Goal: Information Seeking & Learning: Learn about a topic

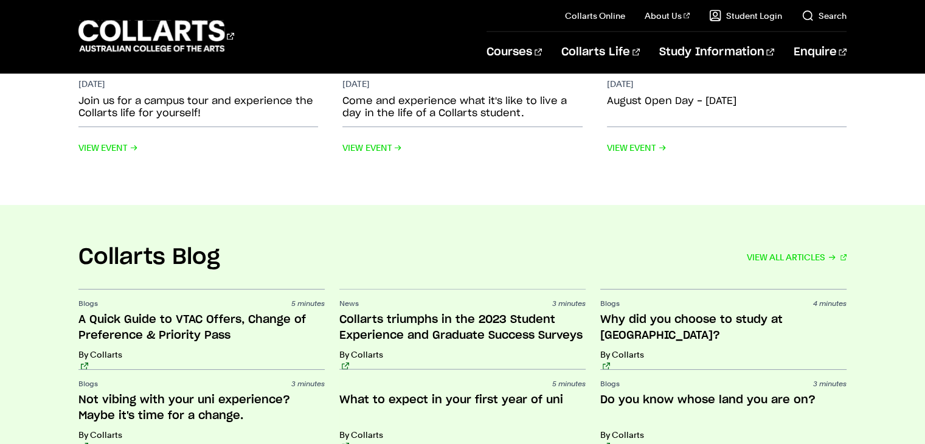
scroll to position [2784, 0]
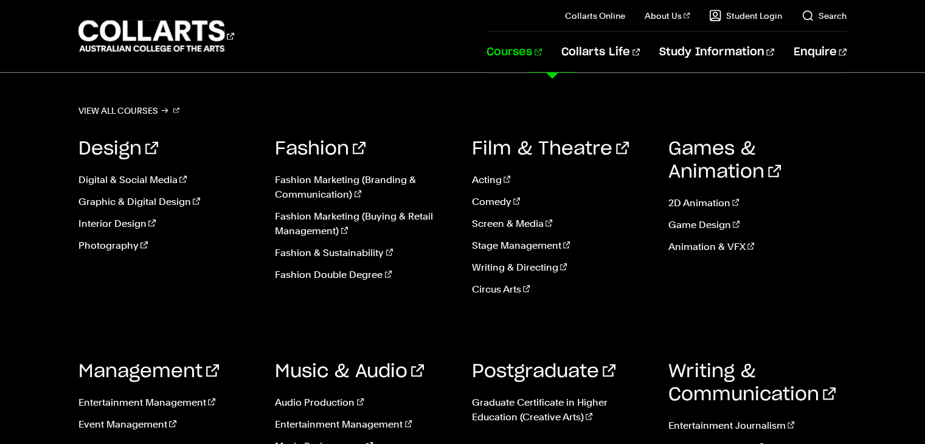
click at [542, 53] on link "Courses" at bounding box center [514, 52] width 55 height 40
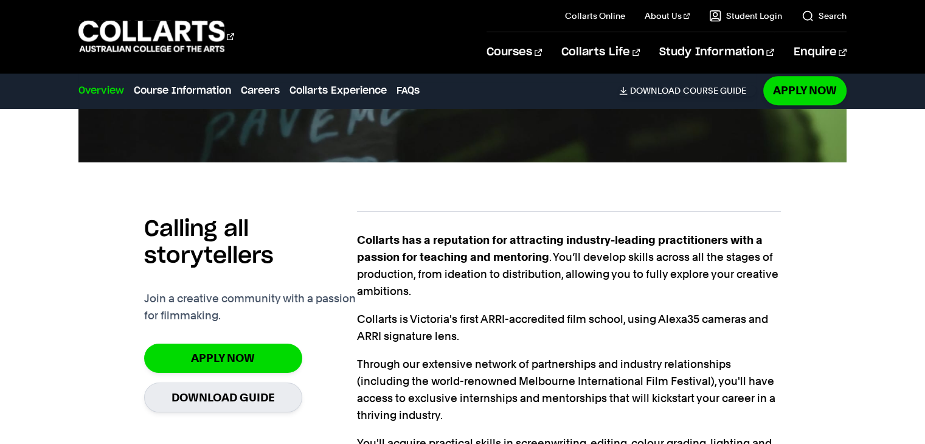
scroll to position [730, 0]
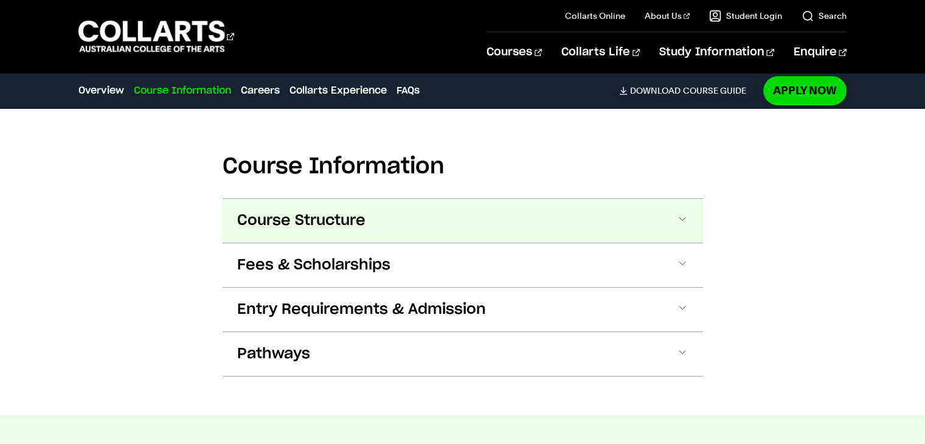
click at [693, 219] on button "Course Structure" at bounding box center [463, 221] width 481 height 44
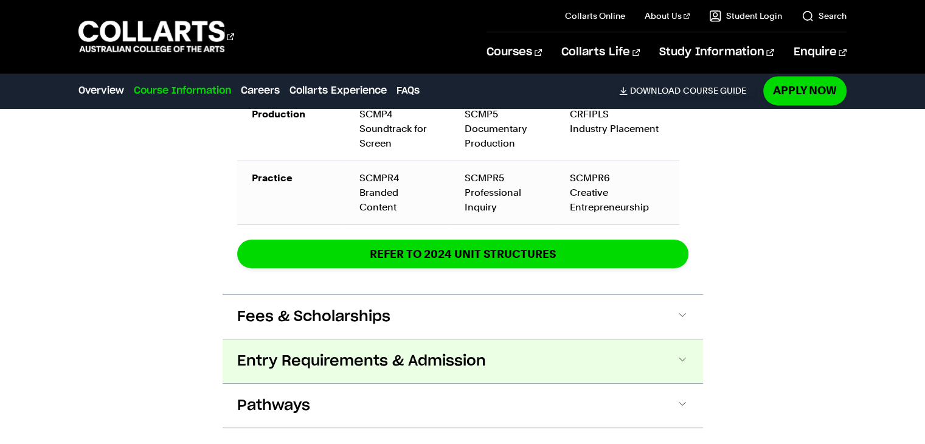
scroll to position [2096, 0]
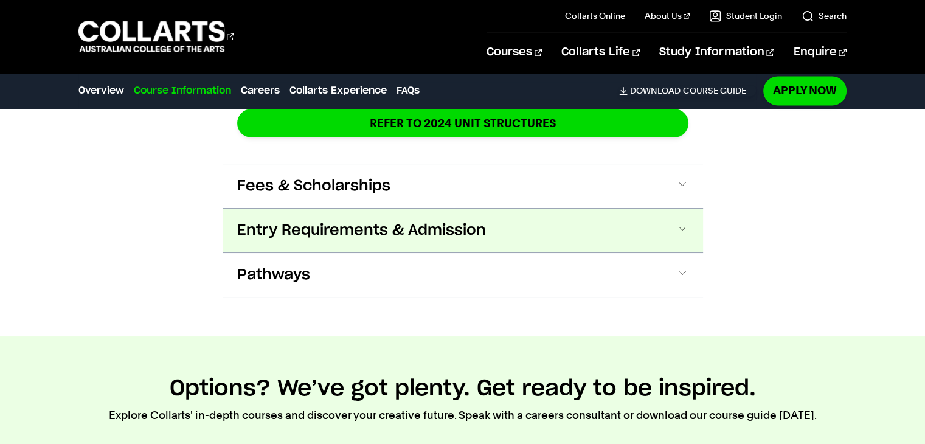
click at [684, 223] on span at bounding box center [682, 231] width 12 height 16
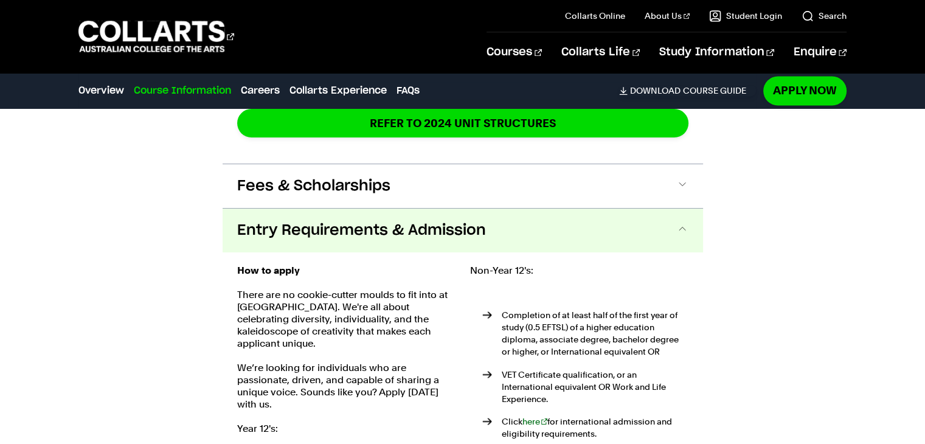
scroll to position [2178, 0]
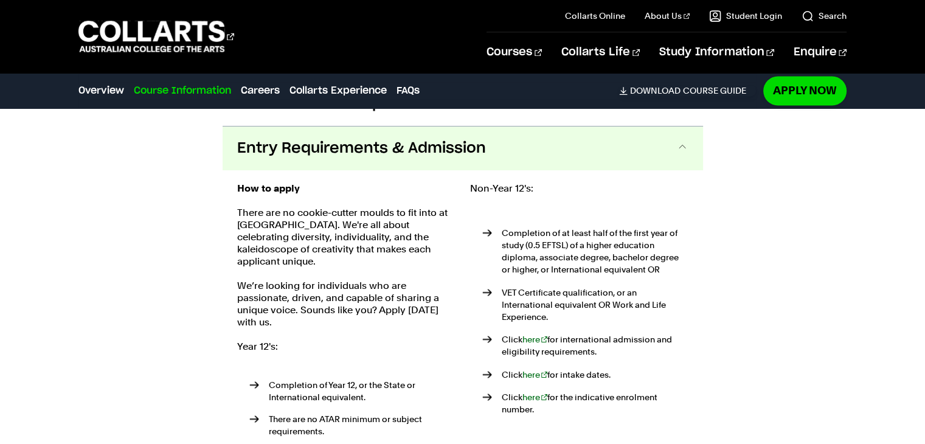
click at [686, 141] on span at bounding box center [682, 149] width 12 height 16
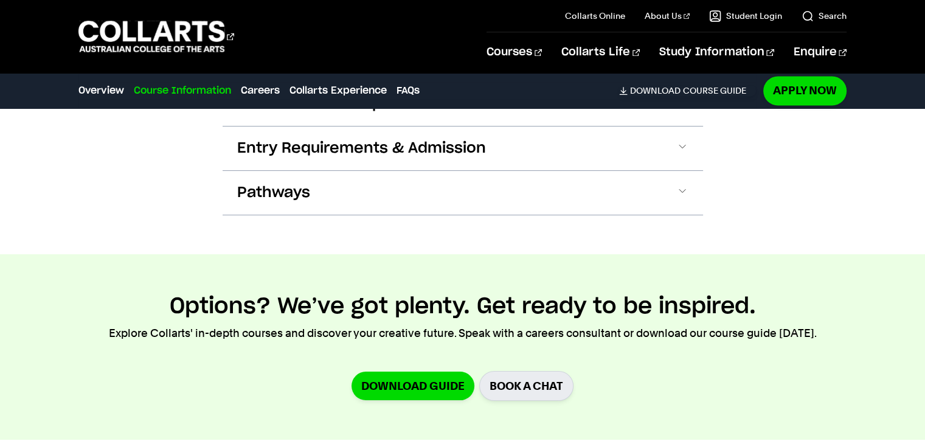
scroll to position [1995, 0]
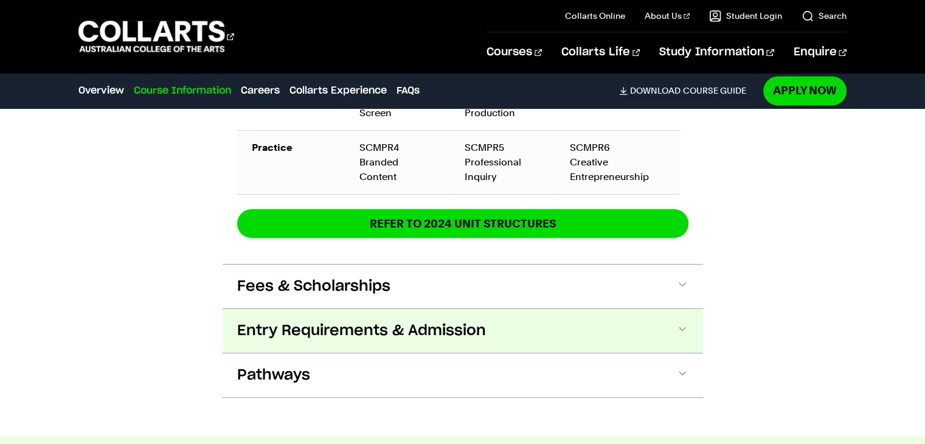
click at [488, 309] on button "Entry Requirements & Admission" at bounding box center [463, 331] width 481 height 44
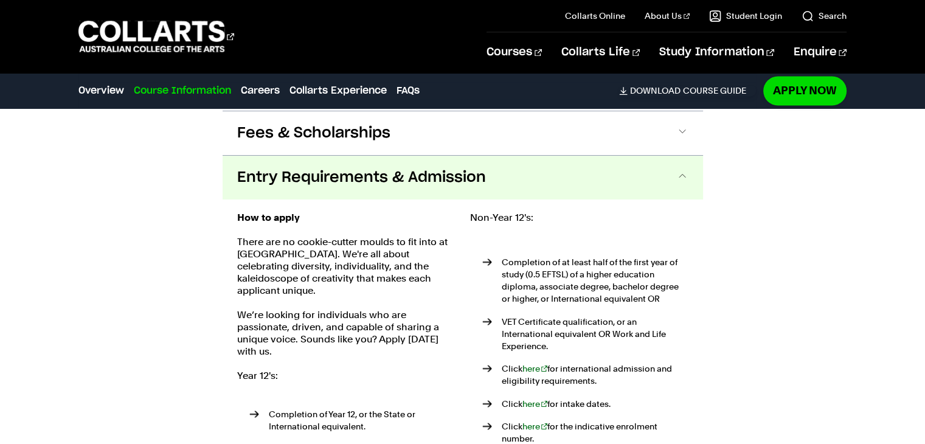
scroll to position [2178, 0]
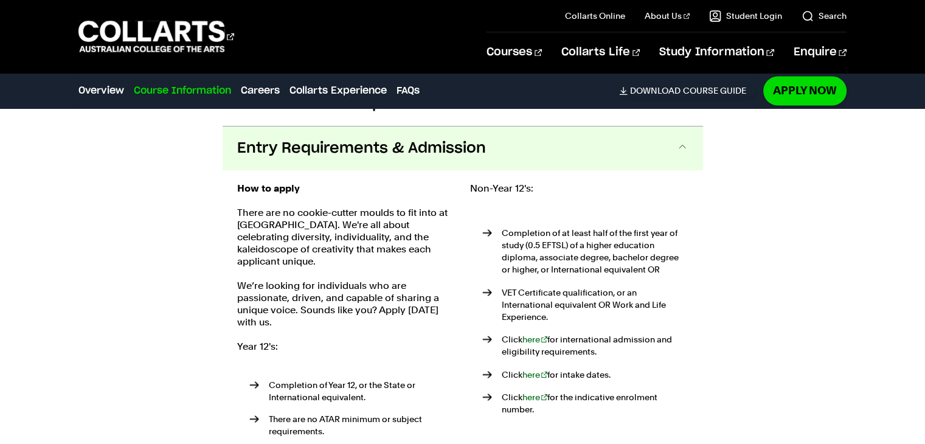
click at [620, 170] on div "How to apply There are no cookie-cutter moulds to fit into at Collarts. We're a…" at bounding box center [463, 339] width 481 height 339
click at [625, 130] on button "Entry Requirements & Admission" at bounding box center [463, 149] width 481 height 44
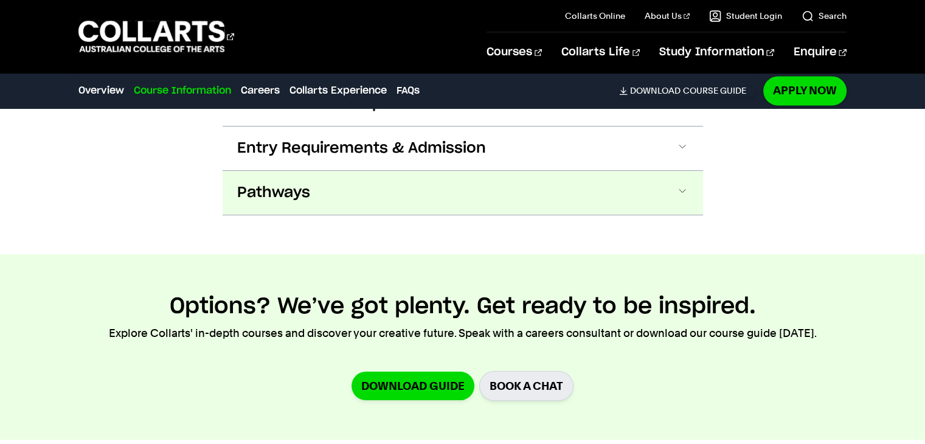
click at [389, 179] on button "Pathways" at bounding box center [463, 193] width 481 height 44
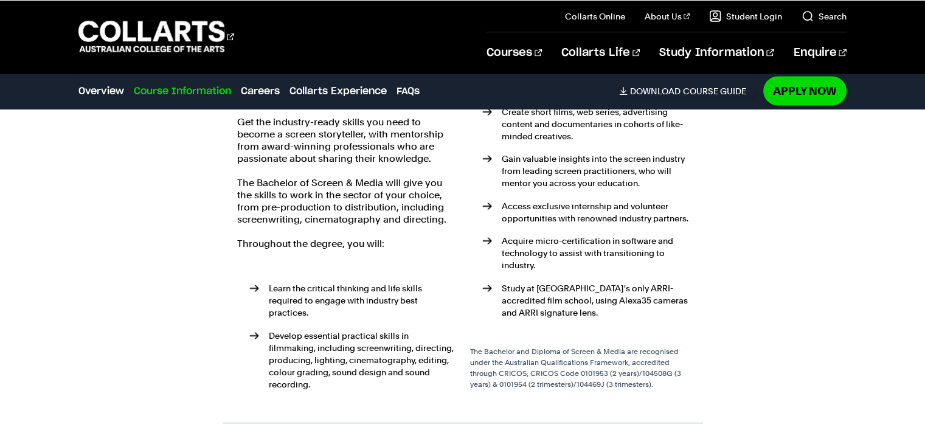
scroll to position [2161, 0]
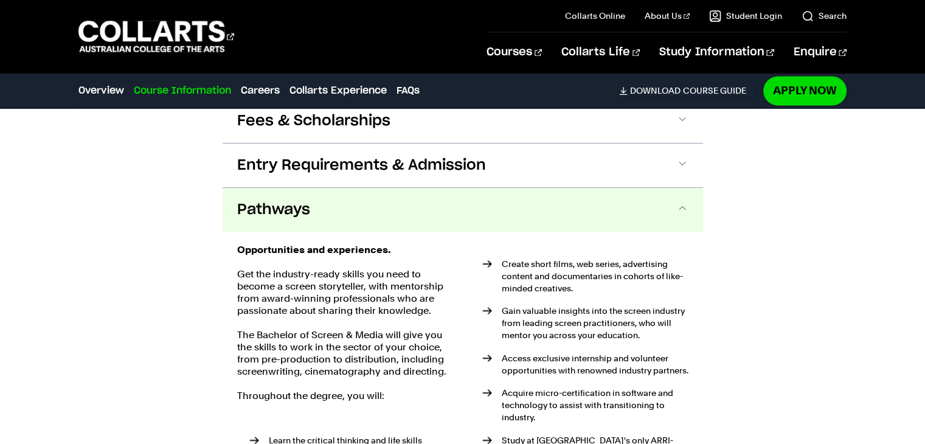
click at [668, 189] on button "Pathways" at bounding box center [463, 210] width 481 height 44
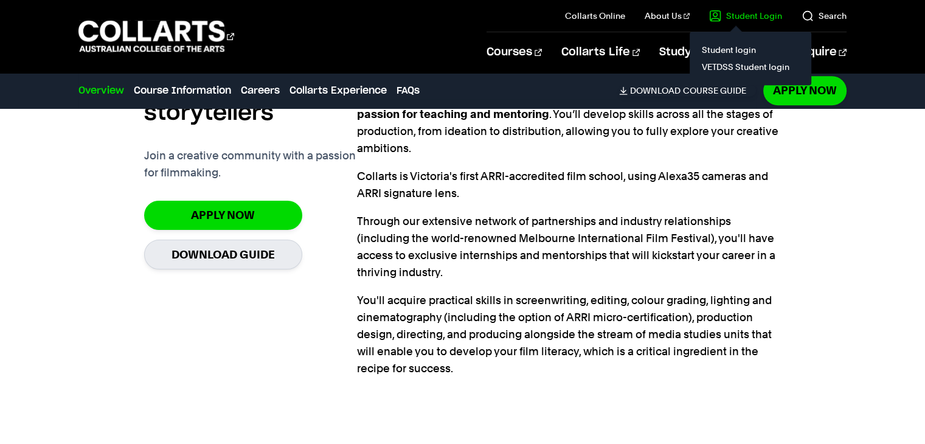
scroll to position [701, 0]
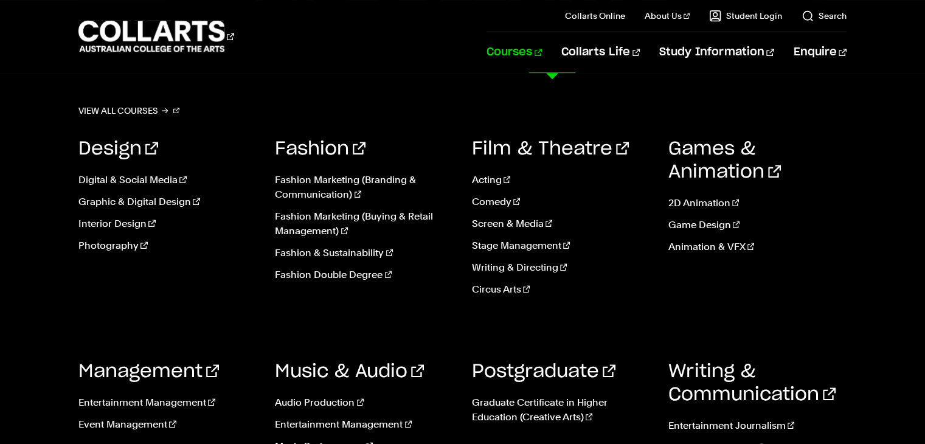
click at [542, 53] on link "Courses" at bounding box center [514, 52] width 55 height 40
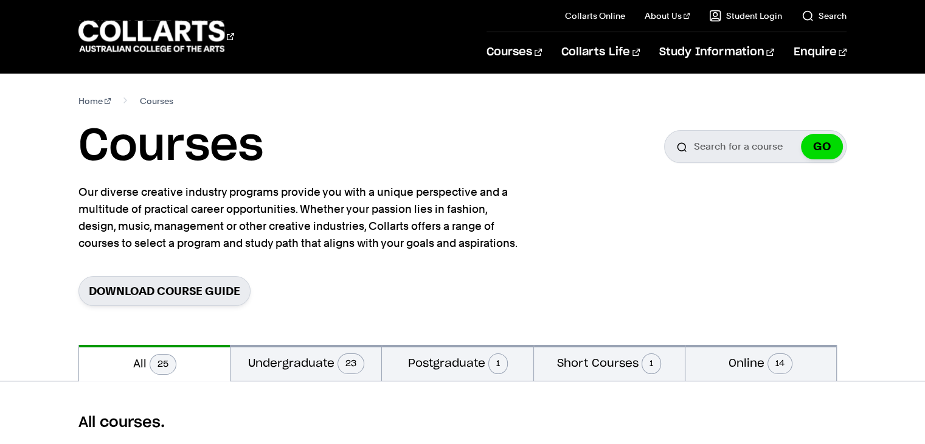
scroll to position [182, 0]
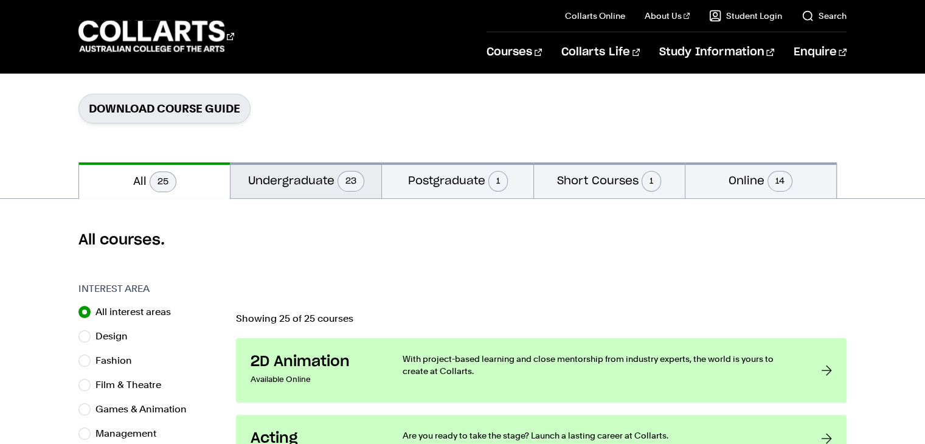
click at [279, 181] on button "Undergraduate 23" at bounding box center [306, 180] width 151 height 36
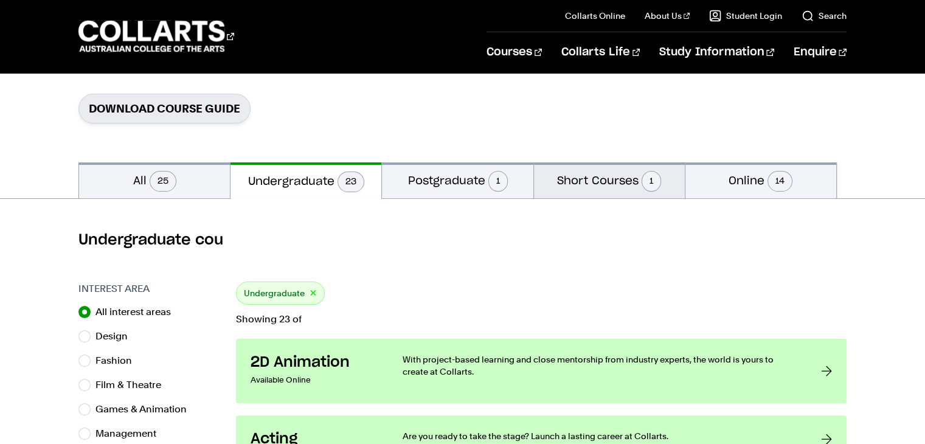
click at [630, 181] on button "Short Courses 1" at bounding box center [609, 180] width 151 height 36
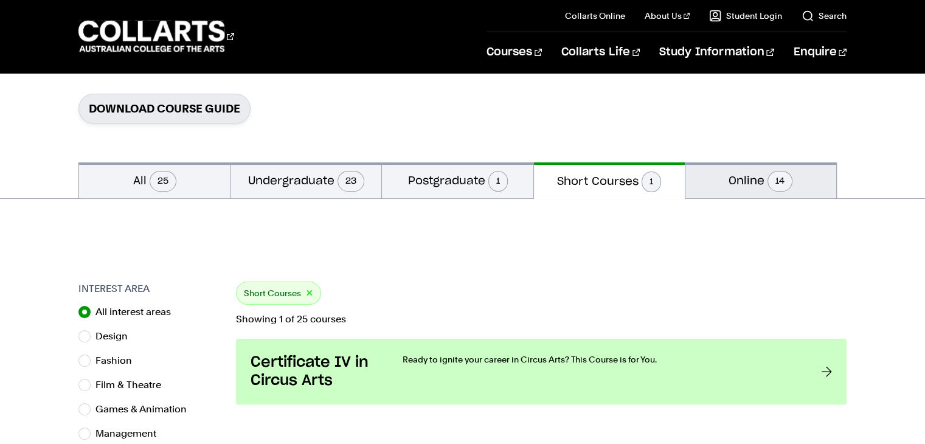
click at [751, 175] on button "Online 14" at bounding box center [761, 180] width 151 height 36
radio input "false"
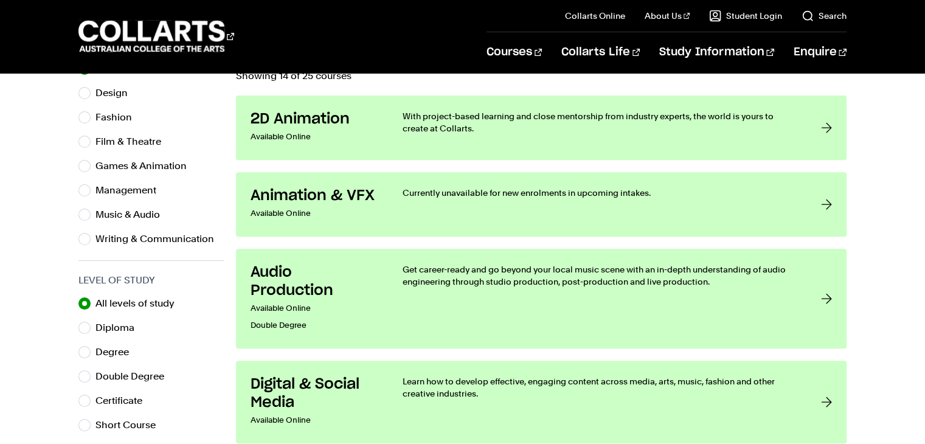
scroll to position [61, 0]
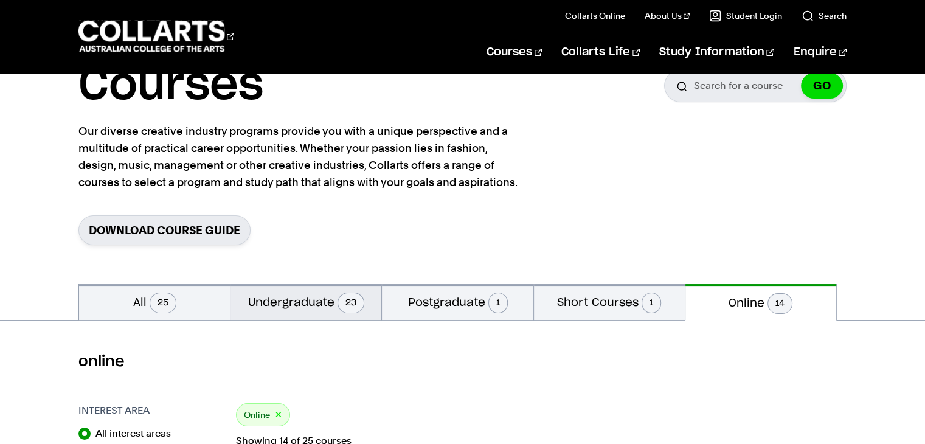
click at [349, 310] on span "23" at bounding box center [351, 303] width 27 height 21
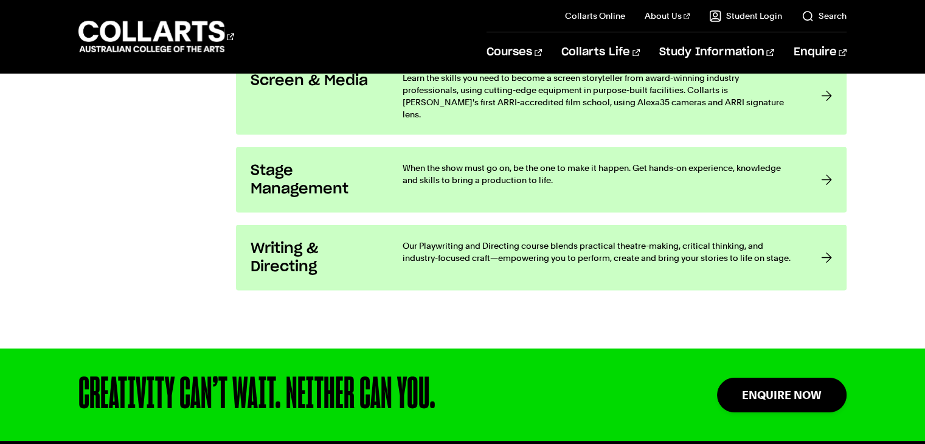
scroll to position [2129, 0]
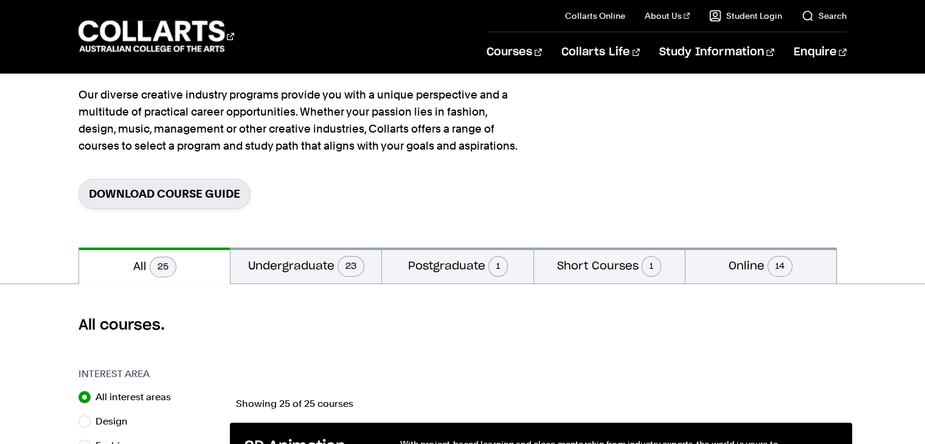
scroll to position [182, 0]
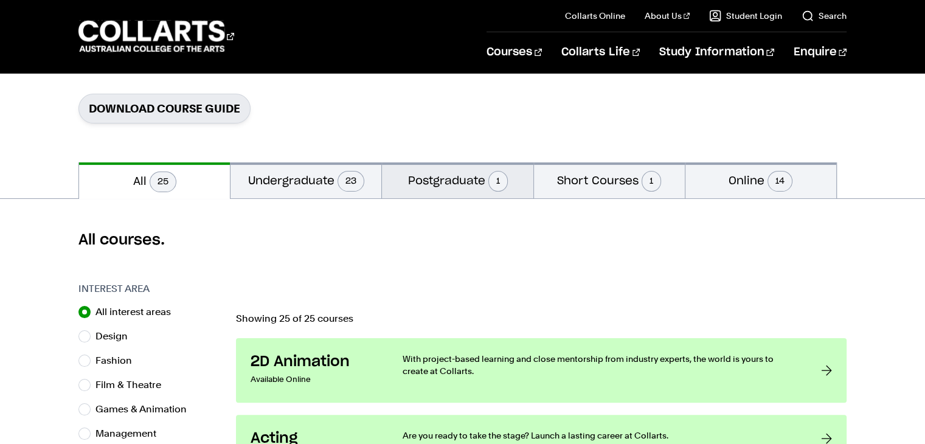
click at [433, 176] on button "Postgraduate 1" at bounding box center [457, 180] width 151 height 36
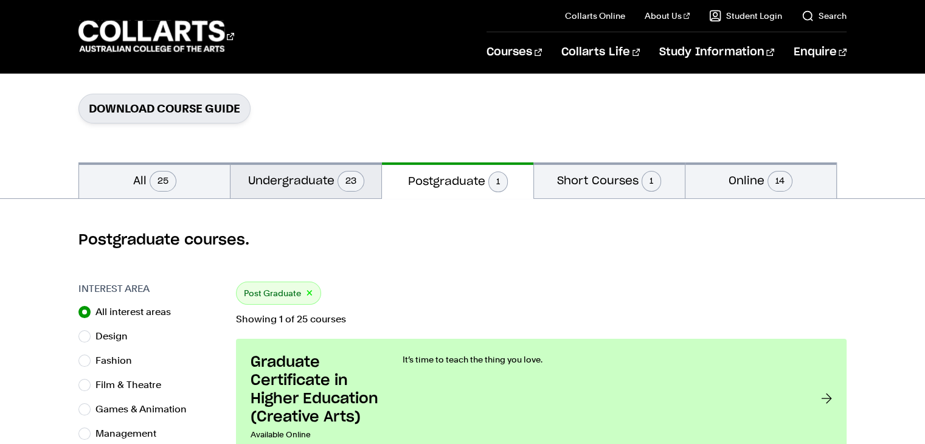
click at [328, 193] on button "Undergraduate 23" at bounding box center [306, 180] width 151 height 36
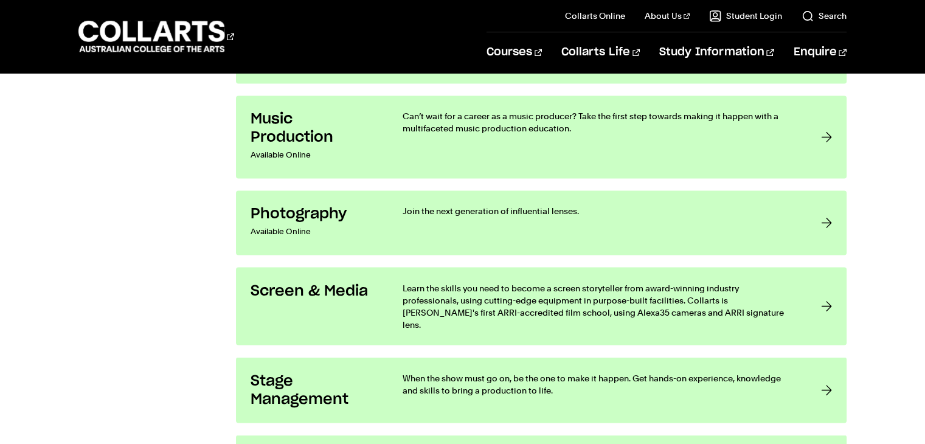
scroll to position [2068, 0]
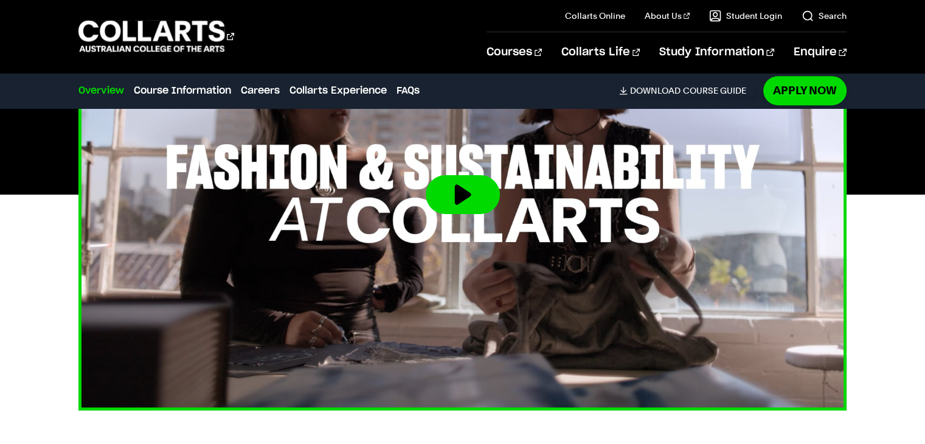
scroll to position [730, 0]
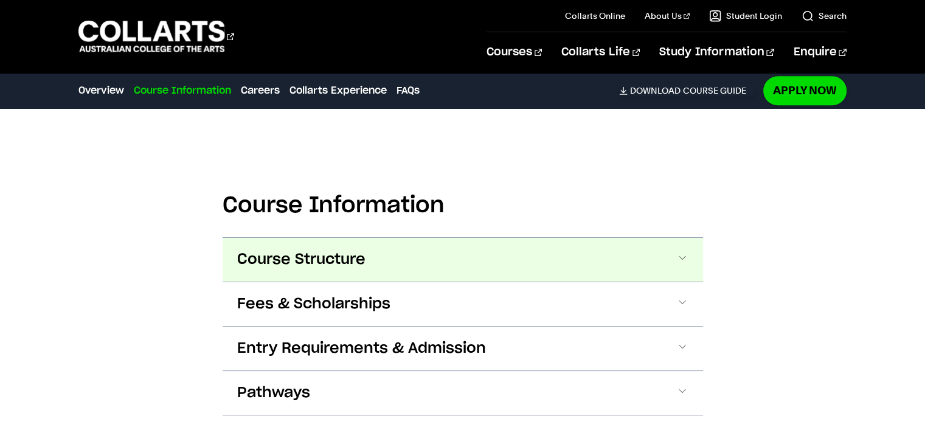
click at [414, 243] on button "Course Structure" at bounding box center [463, 260] width 481 height 44
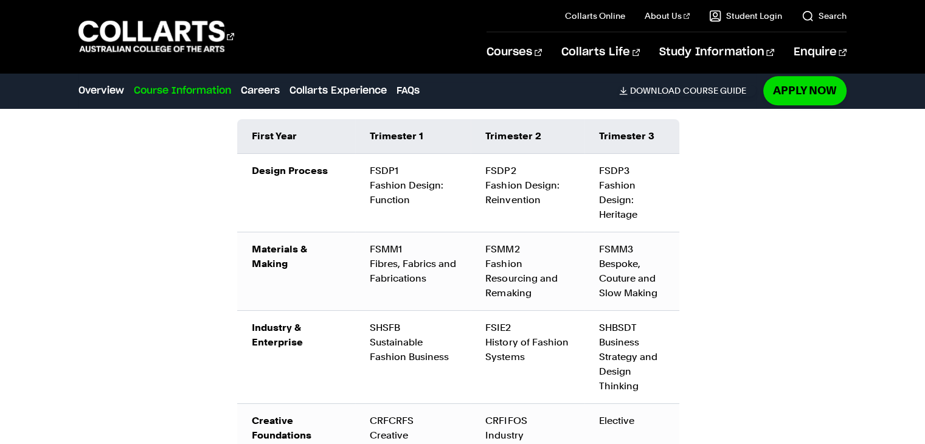
scroll to position [1465, 0]
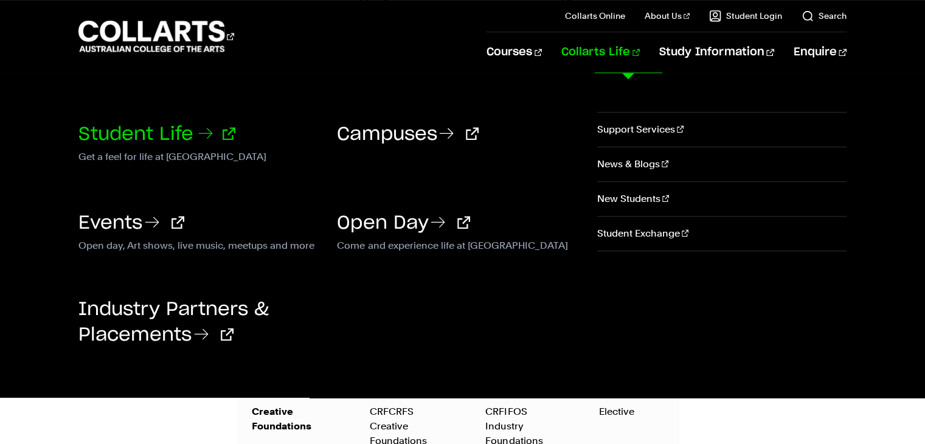
click at [134, 132] on link "Student Life" at bounding box center [156, 134] width 157 height 18
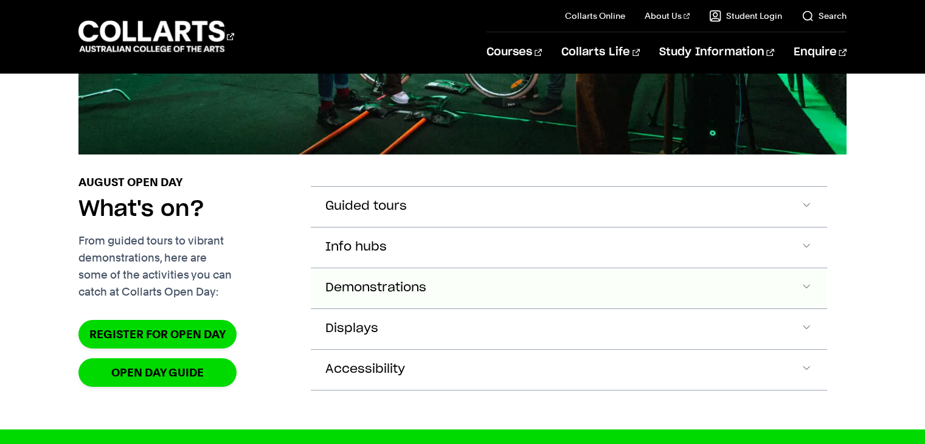
scroll to position [1338, 0]
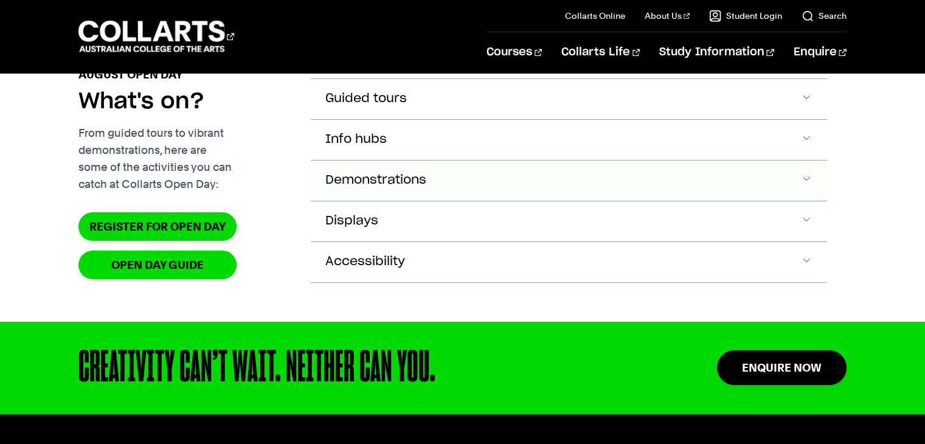
click at [460, 119] on button "Demonstrations" at bounding box center [569, 99] width 516 height 40
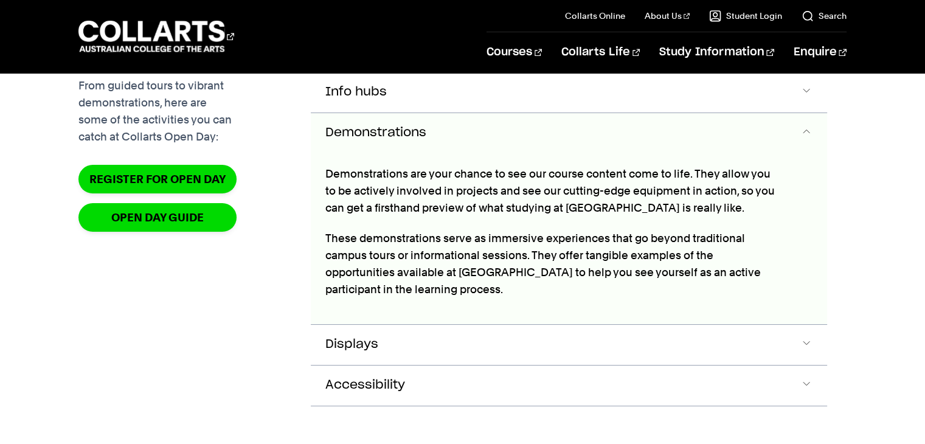
scroll to position [1433, 0]
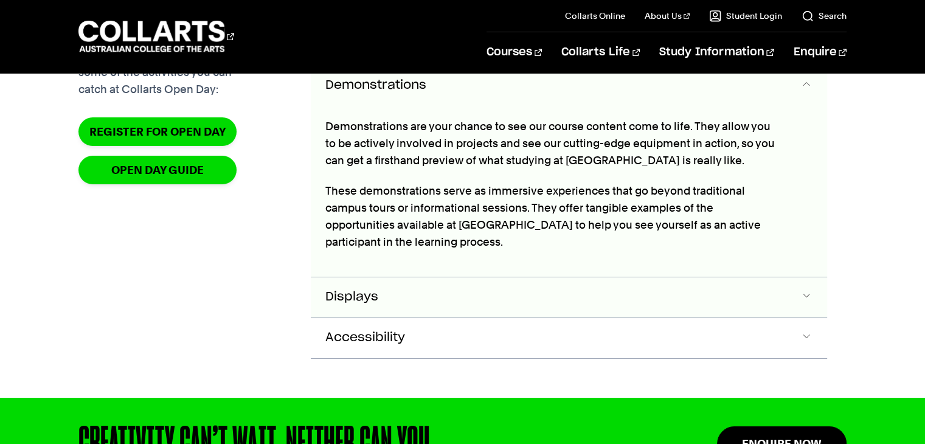
click at [429, 24] on button "Displays" at bounding box center [569, 4] width 516 height 40
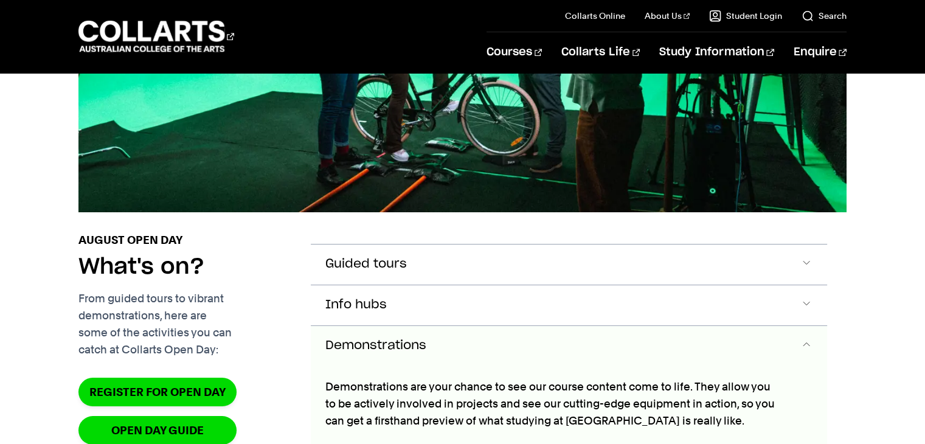
scroll to position [1158, 0]
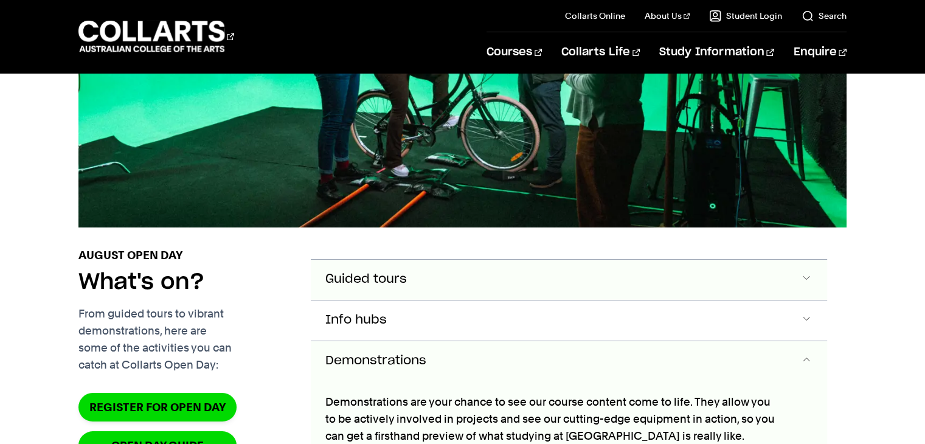
click at [488, 300] on button "Guided tours" at bounding box center [569, 280] width 516 height 40
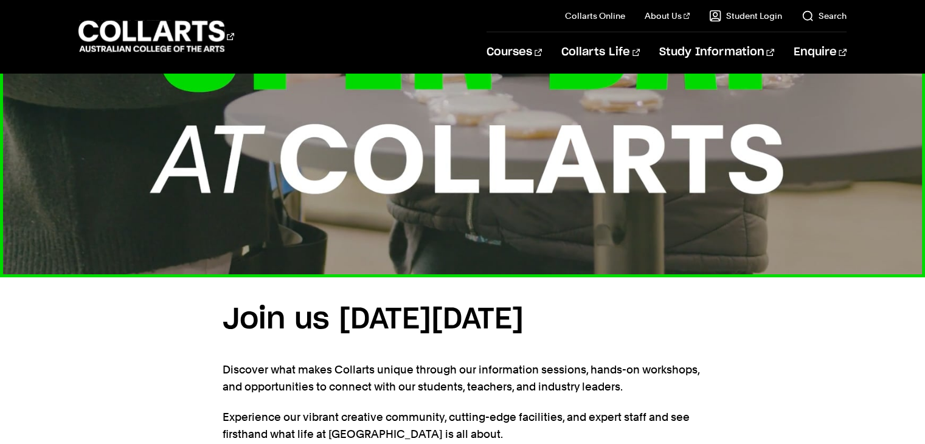
scroll to position [806, 0]
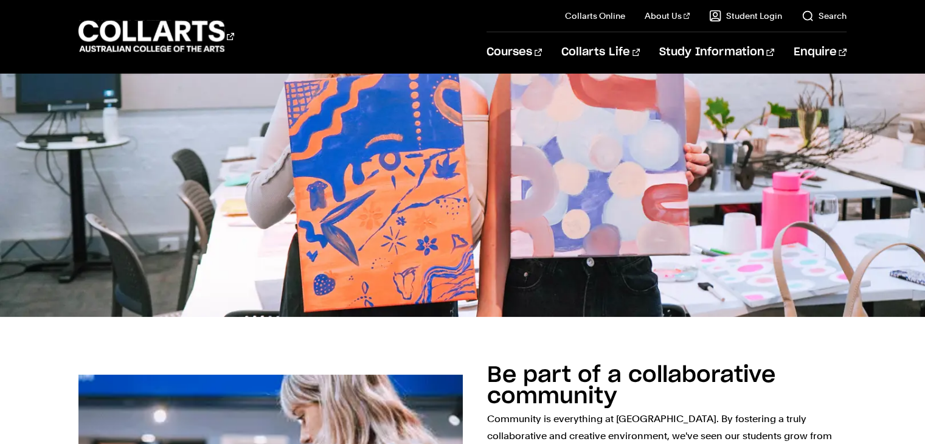
scroll to position [669, 0]
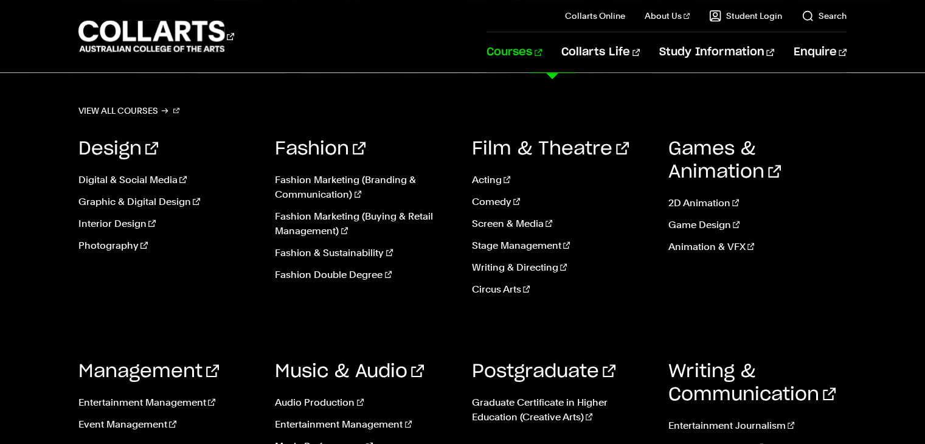
click at [542, 47] on link "Courses" at bounding box center [514, 52] width 55 height 40
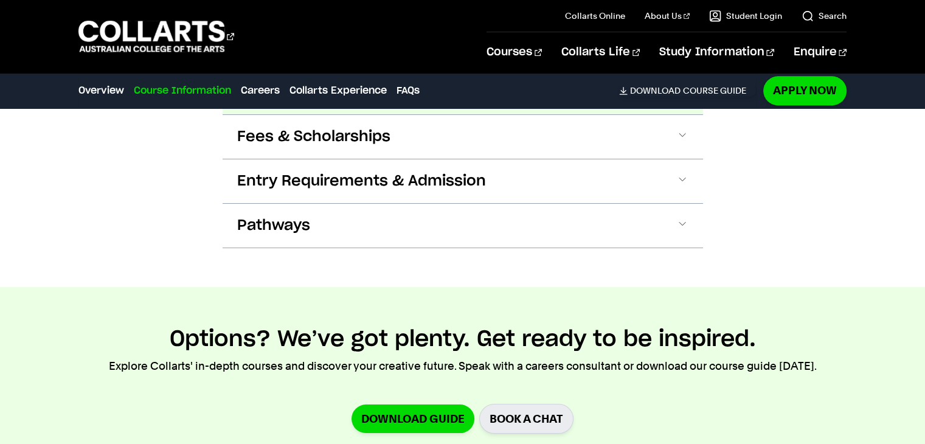
scroll to position [1703, 0]
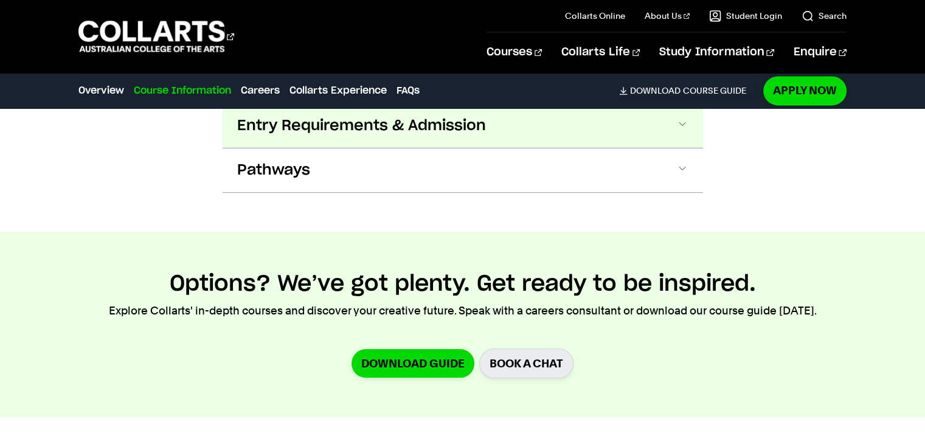
click at [661, 122] on button "Entry Requirements & Admission" at bounding box center [463, 126] width 481 height 44
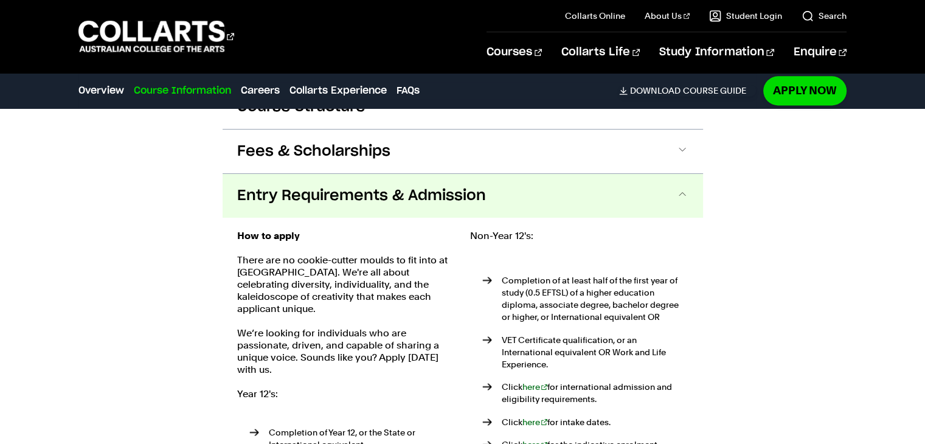
scroll to position [1575, 0]
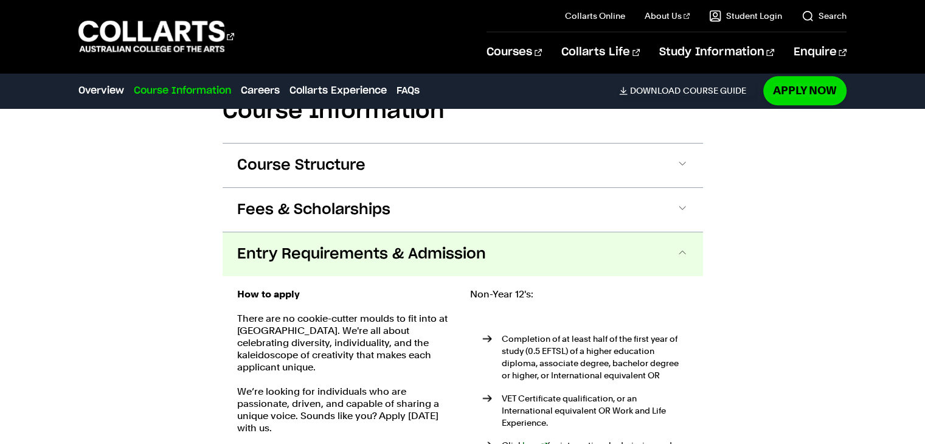
click at [653, 248] on button "Entry Requirements & Admission" at bounding box center [463, 254] width 481 height 44
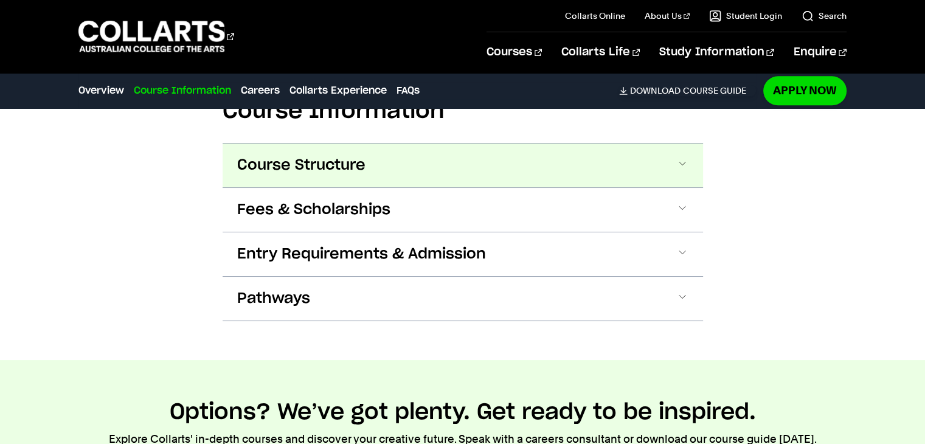
click at [643, 168] on button "Course Structure" at bounding box center [463, 166] width 481 height 44
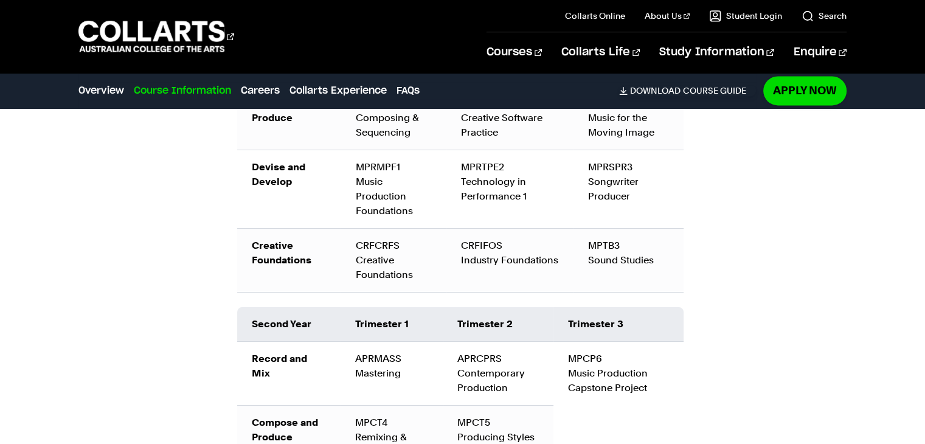
scroll to position [1791, 0]
